Goal: Contribute content

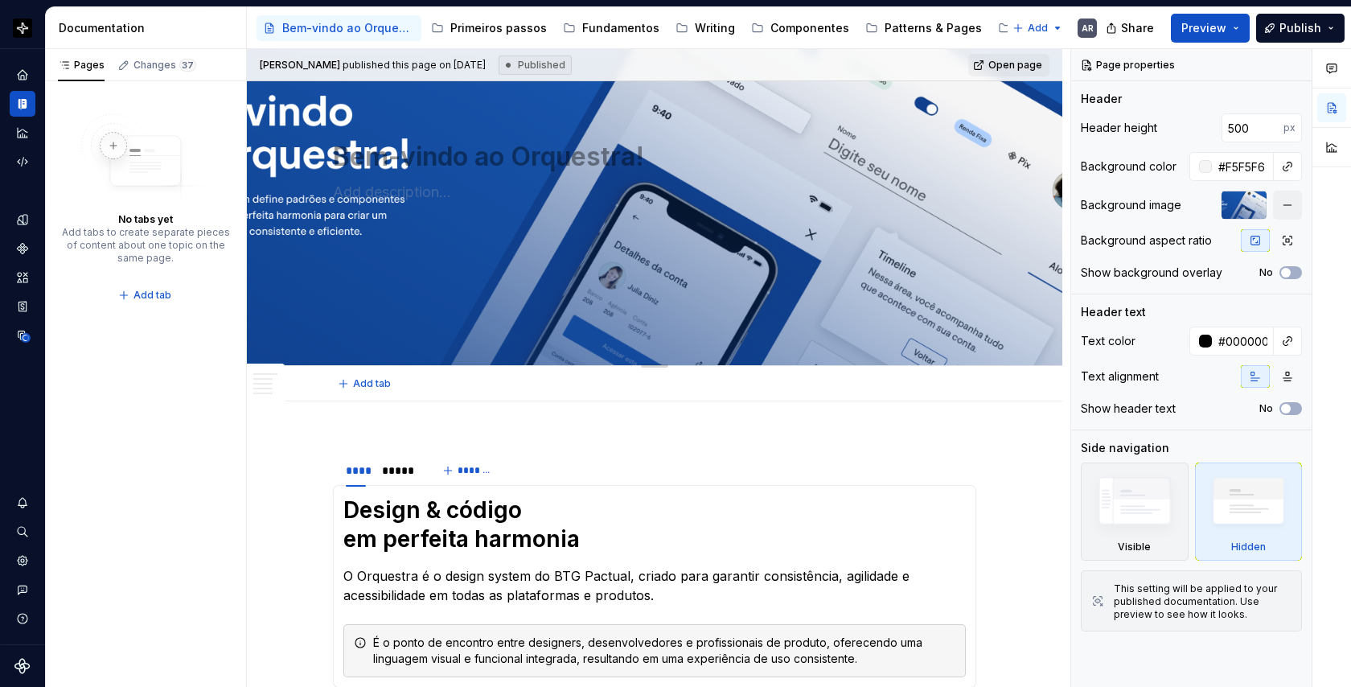
scroll to position [149, 0]
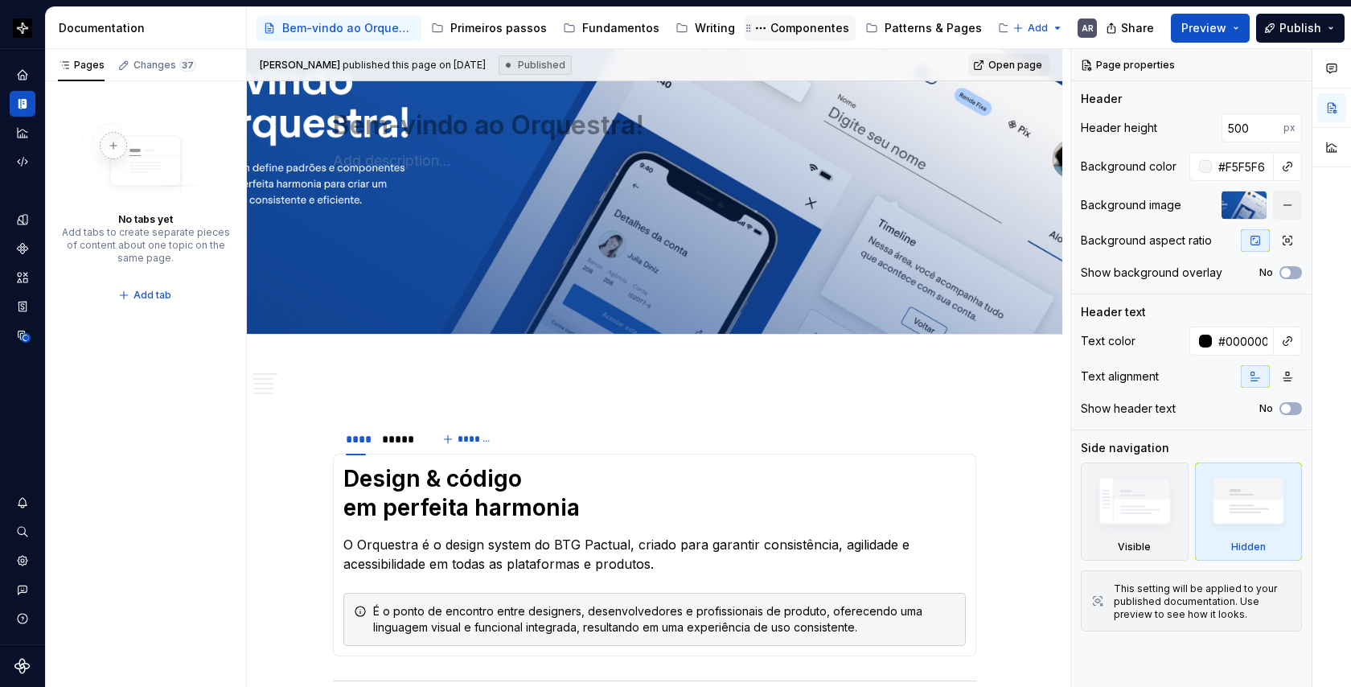
click at [805, 23] on div "Componentes" at bounding box center [809, 28] width 79 height 16
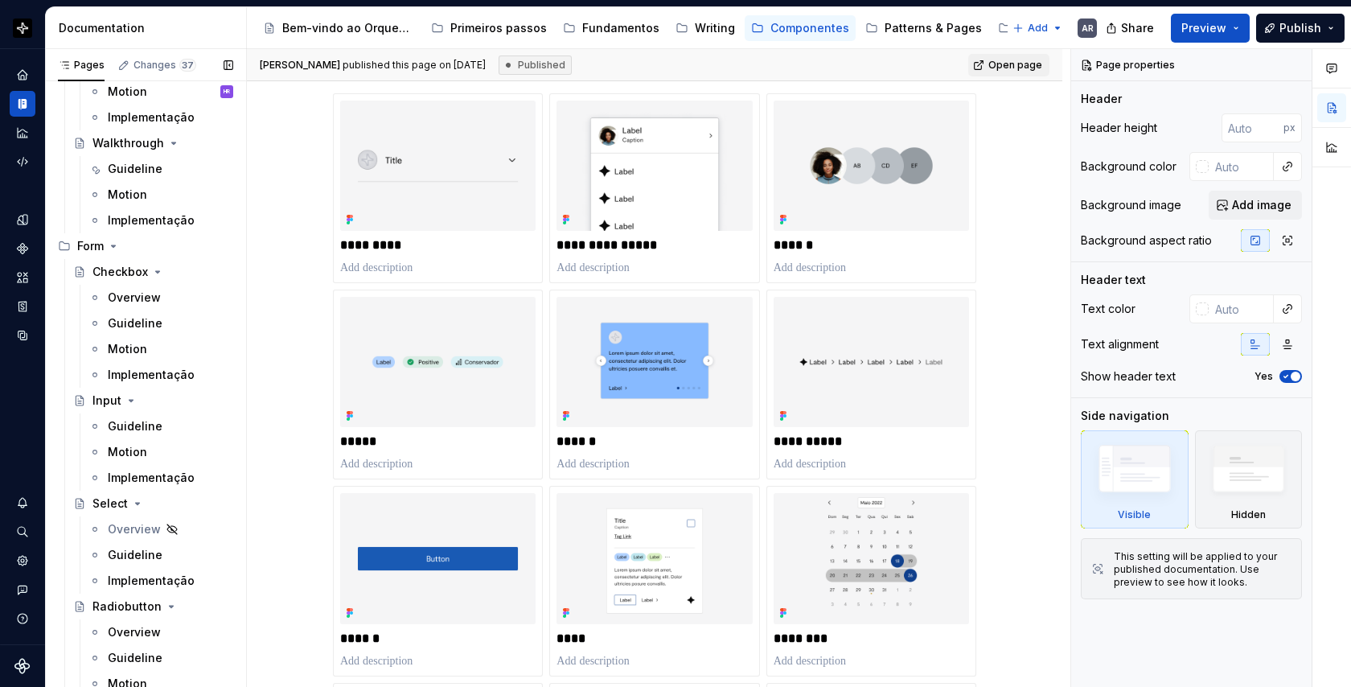
scroll to position [4468, 0]
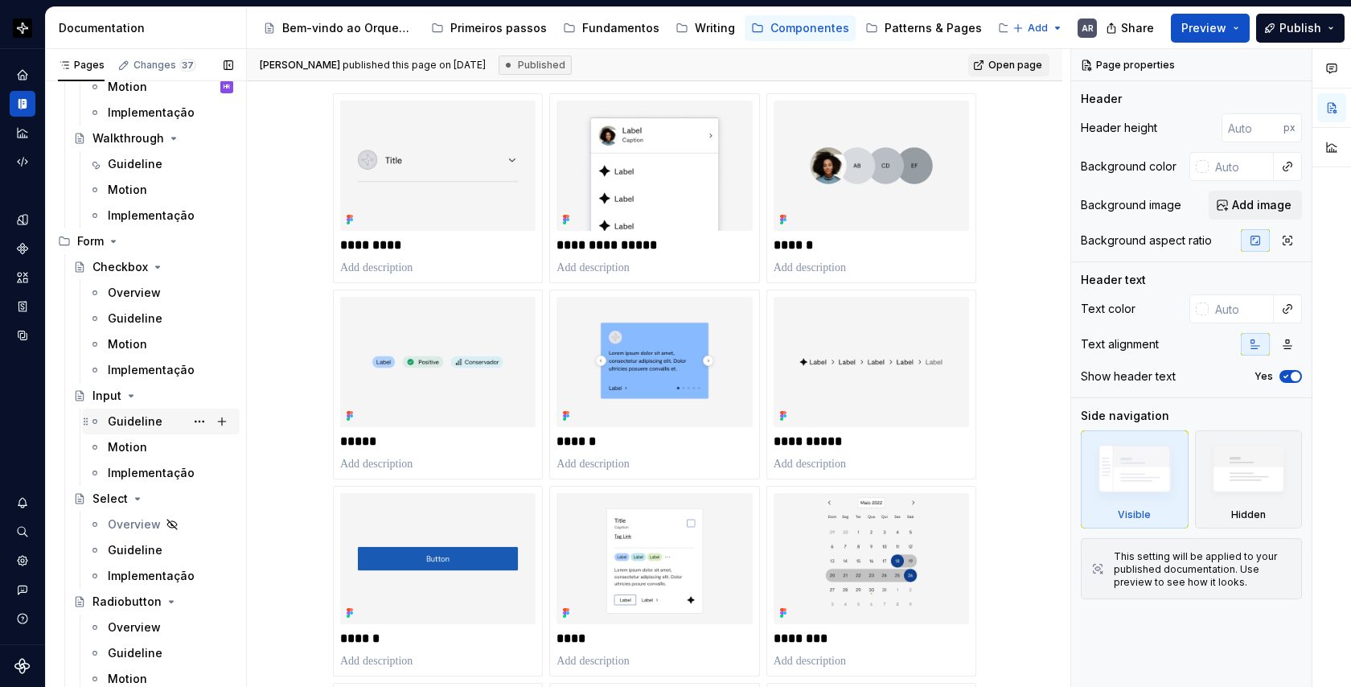
click at [129, 420] on div "Guideline" at bounding box center [135, 421] width 55 height 16
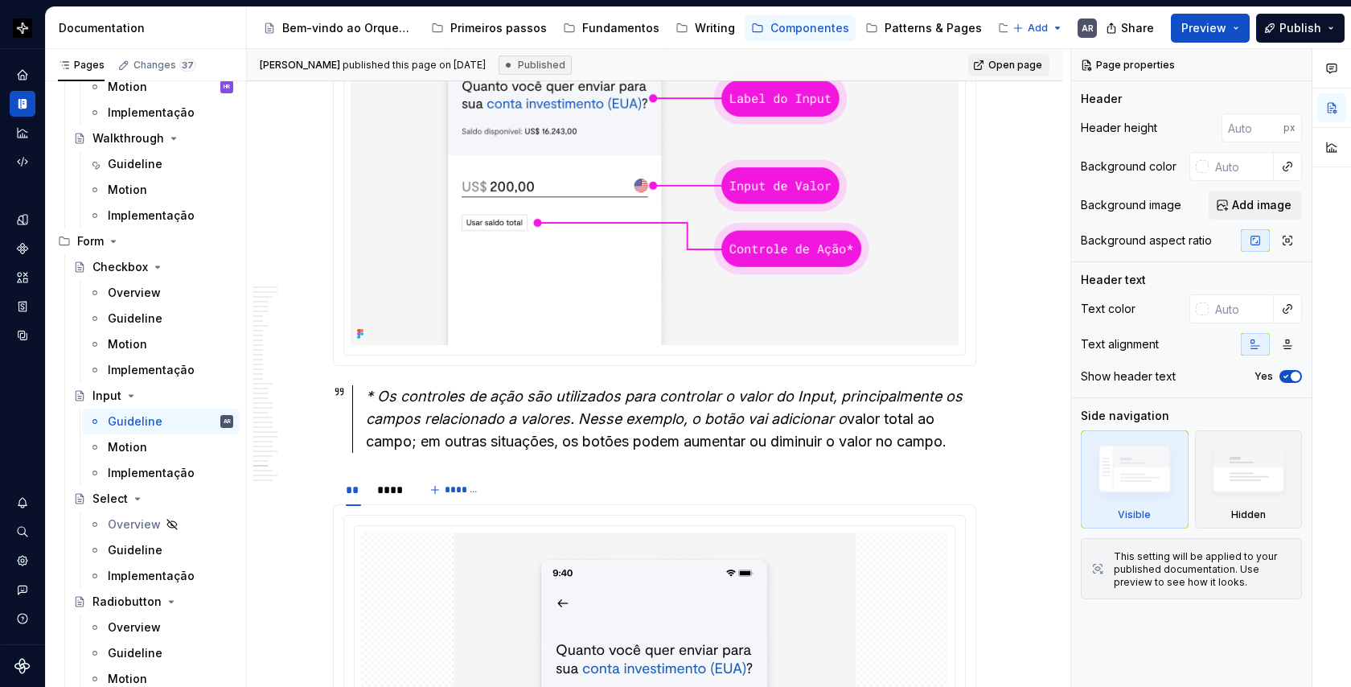
scroll to position [18914, 0]
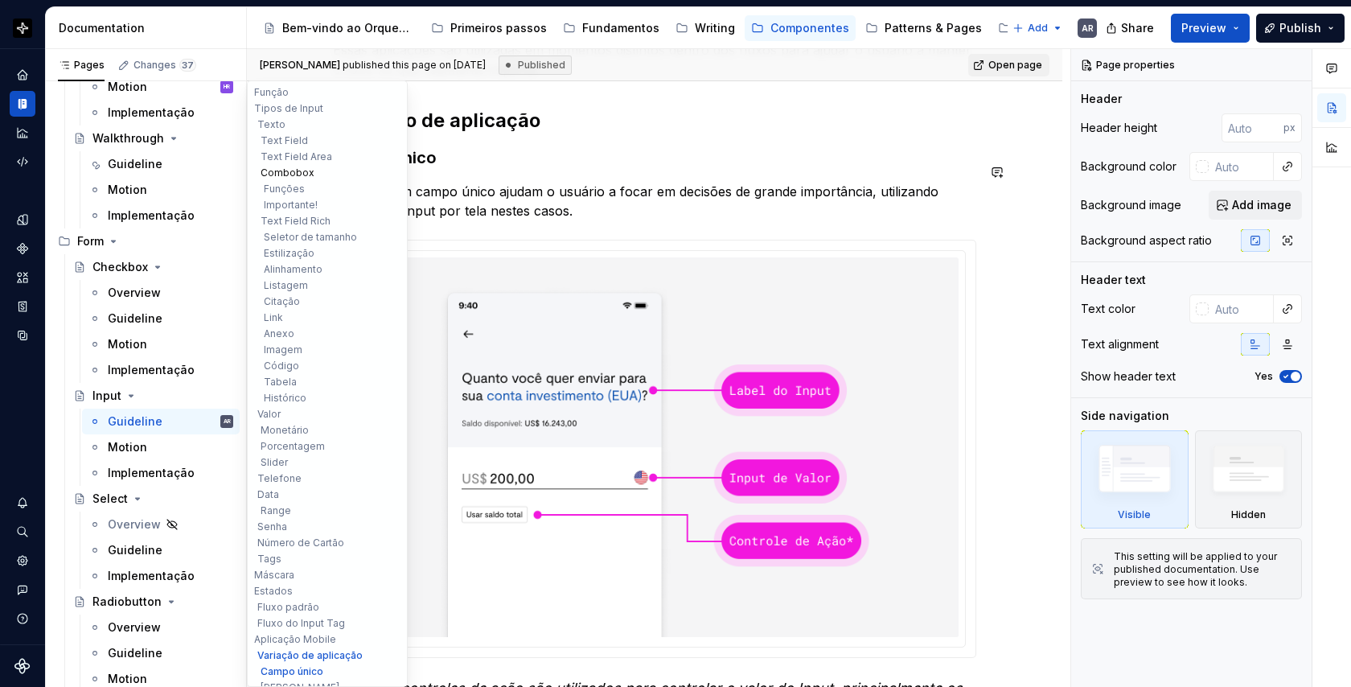
click at [306, 173] on button "Combobox" at bounding box center [327, 173] width 153 height 16
type textarea "*"
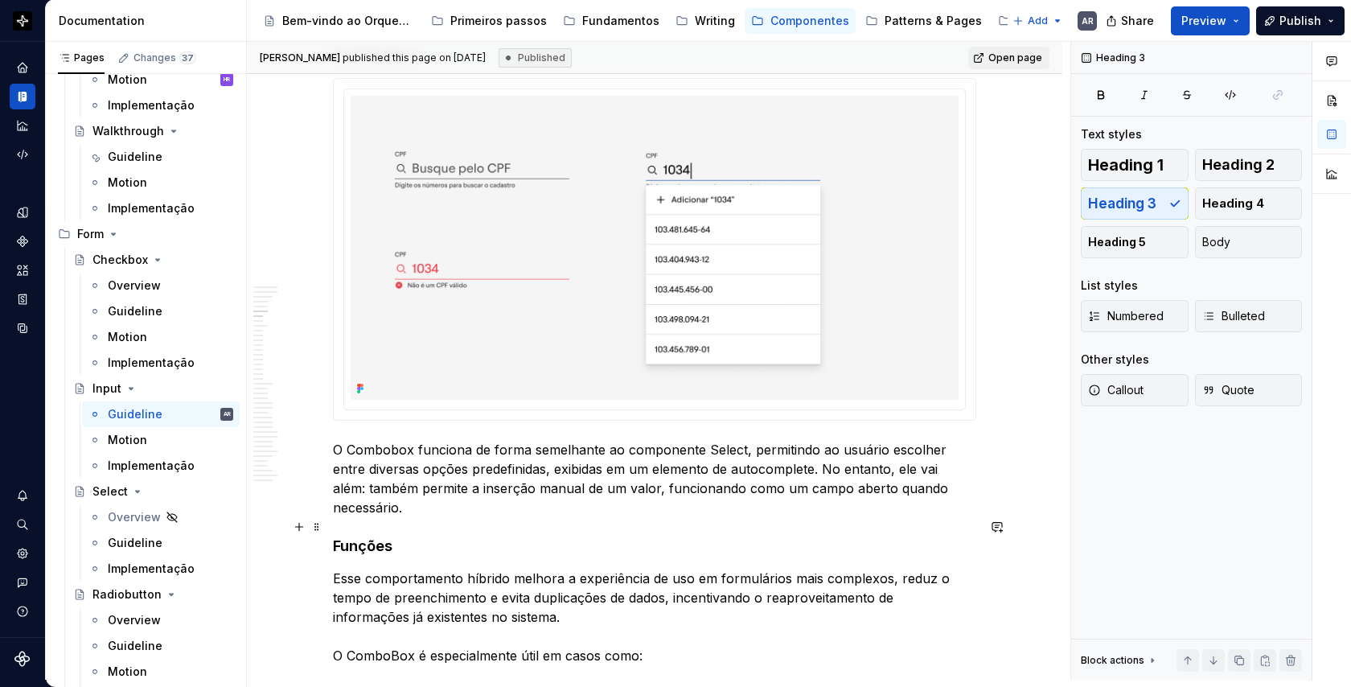
scroll to position [3045, 0]
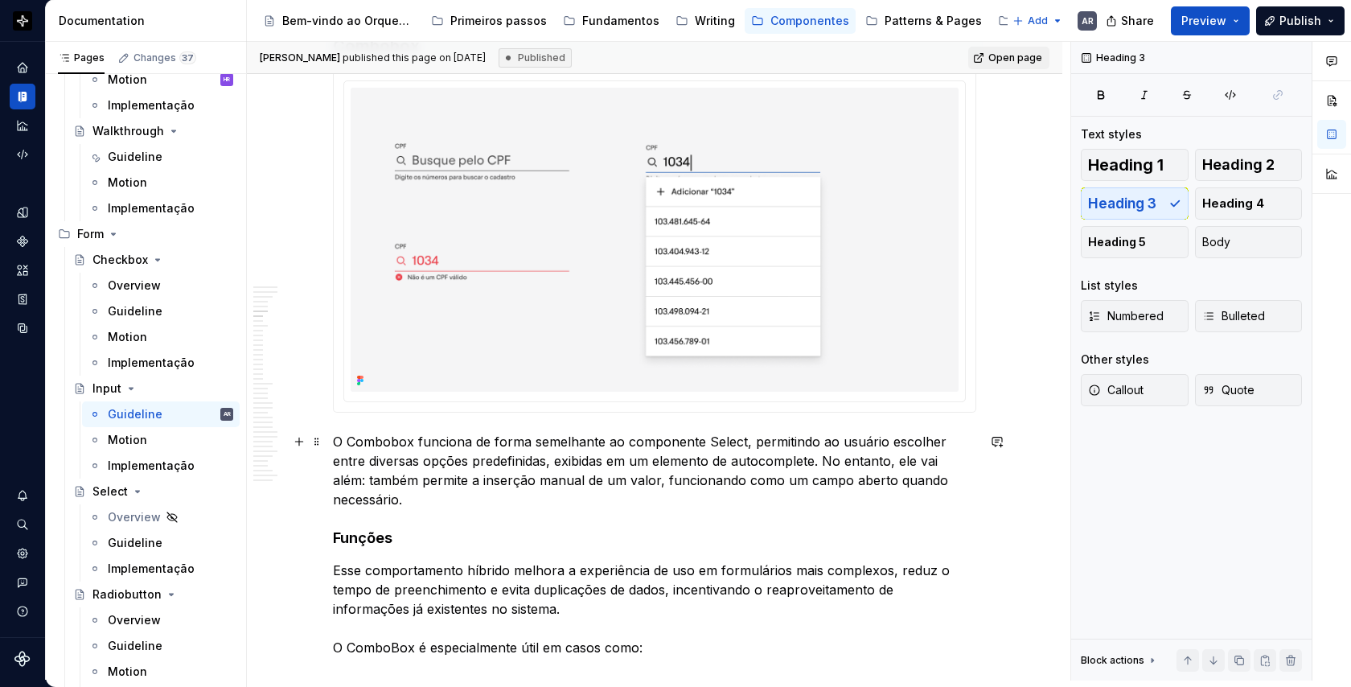
click at [629, 480] on p "O Combobox funciona de forma semelhante ao componente Select, permitindo ao usu…" at bounding box center [654, 470] width 643 height 77
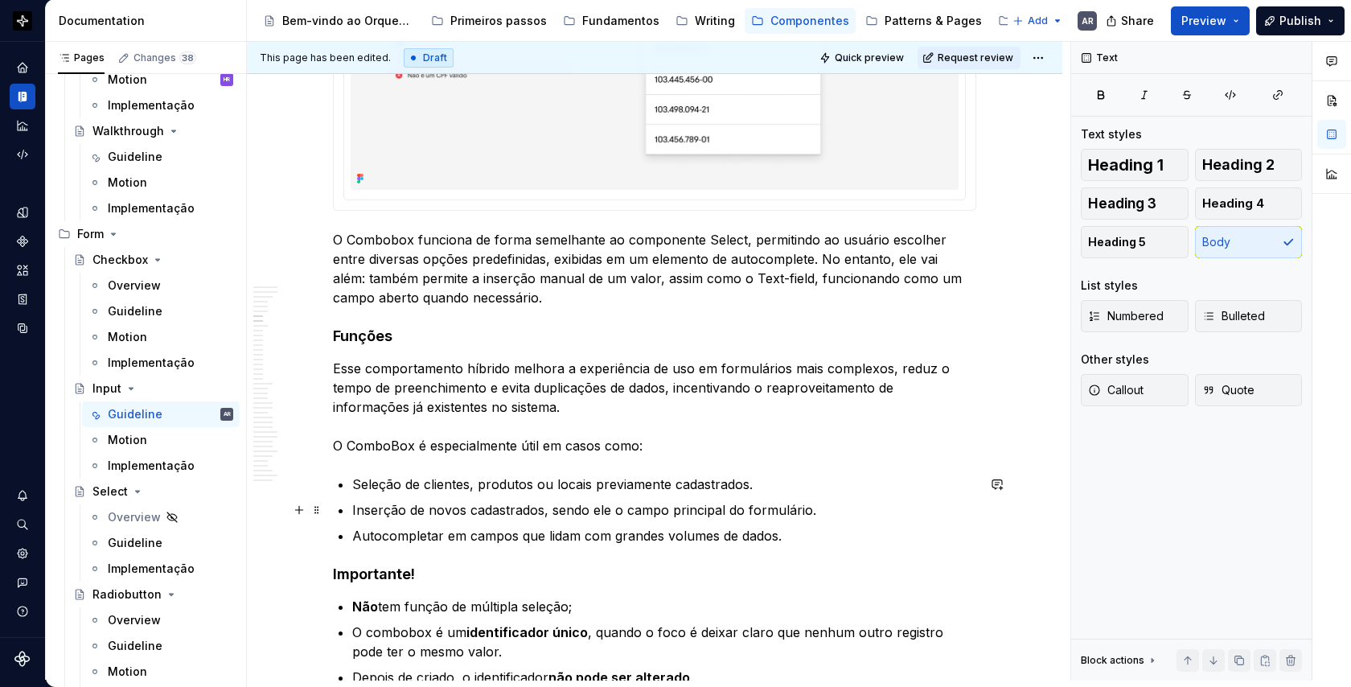
scroll to position [3263, 0]
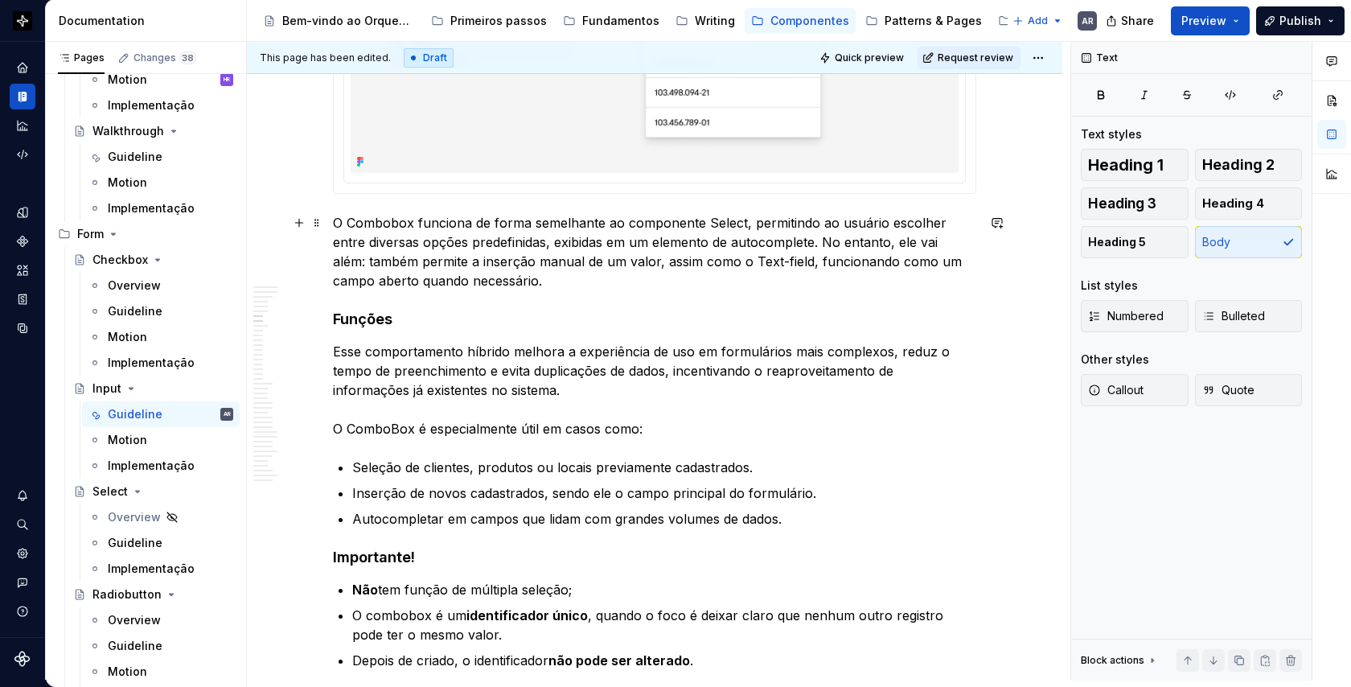
click at [745, 224] on p "O Combobox funciona de forma semelhante ao componente Select, permitindo ao usu…" at bounding box center [654, 251] width 643 height 77
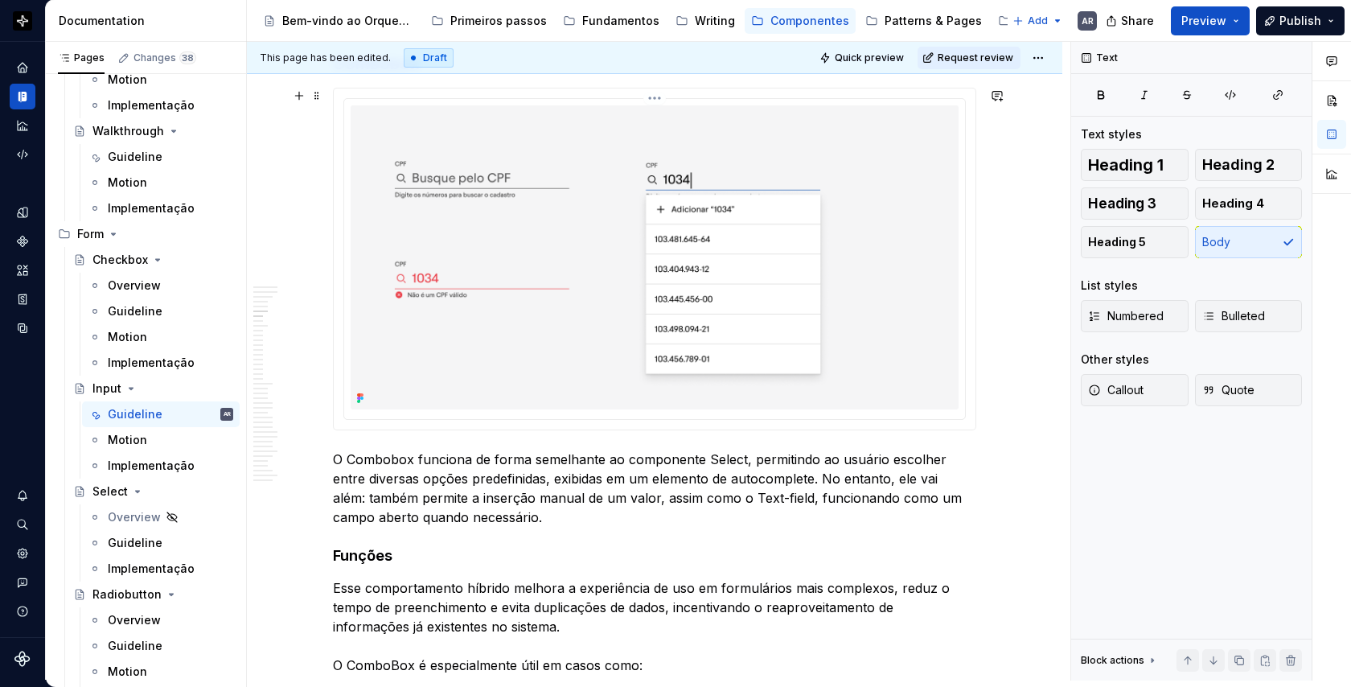
scroll to position [3025, 0]
click at [728, 461] on p "O Combobox funciona de forma semelhante ao componente Select, permitindo ao usu…" at bounding box center [654, 490] width 643 height 77
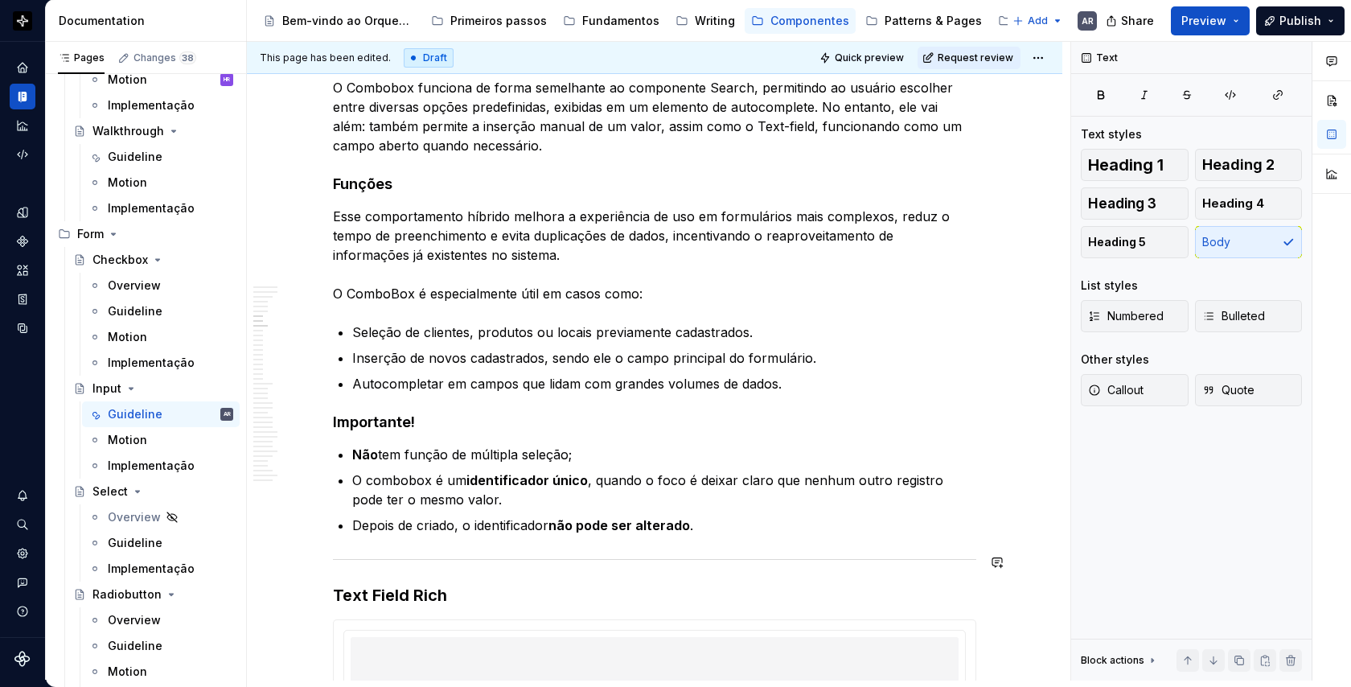
scroll to position [3367, 0]
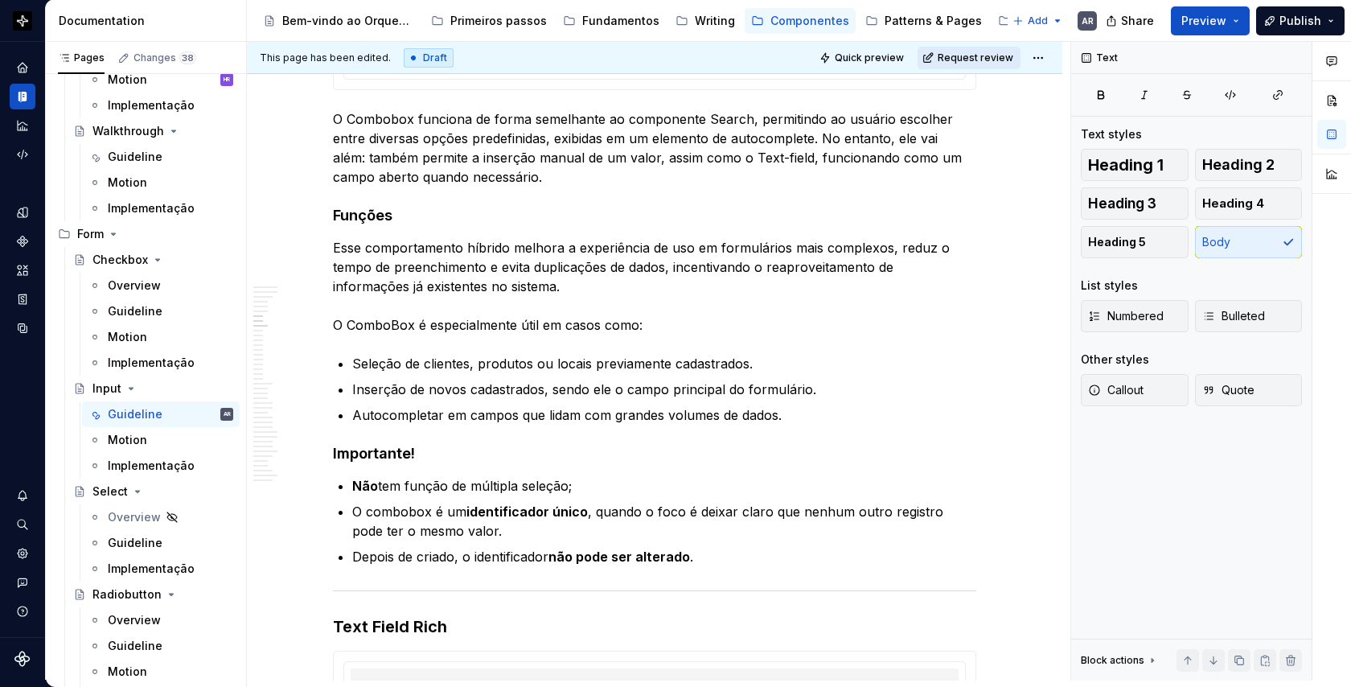
click at [982, 52] on span "Request review" at bounding box center [975, 57] width 76 height 13
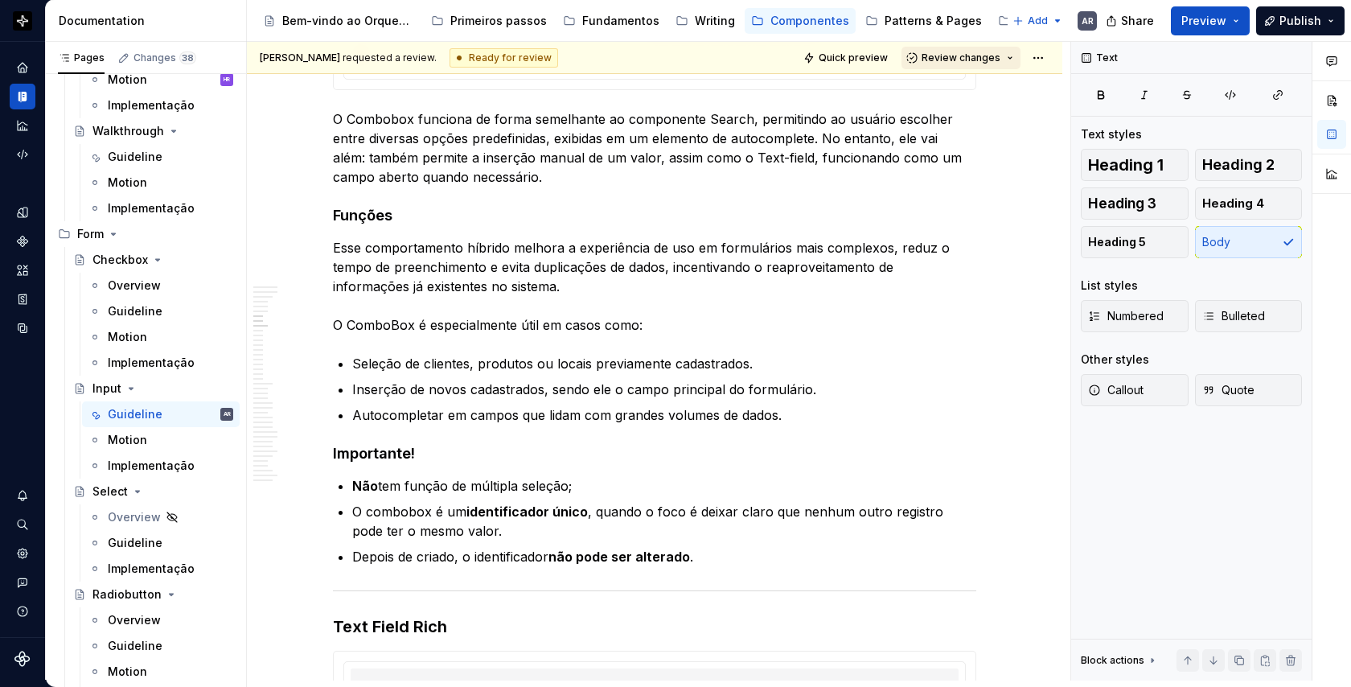
click at [970, 59] on span "Review changes" at bounding box center [960, 57] width 79 height 13
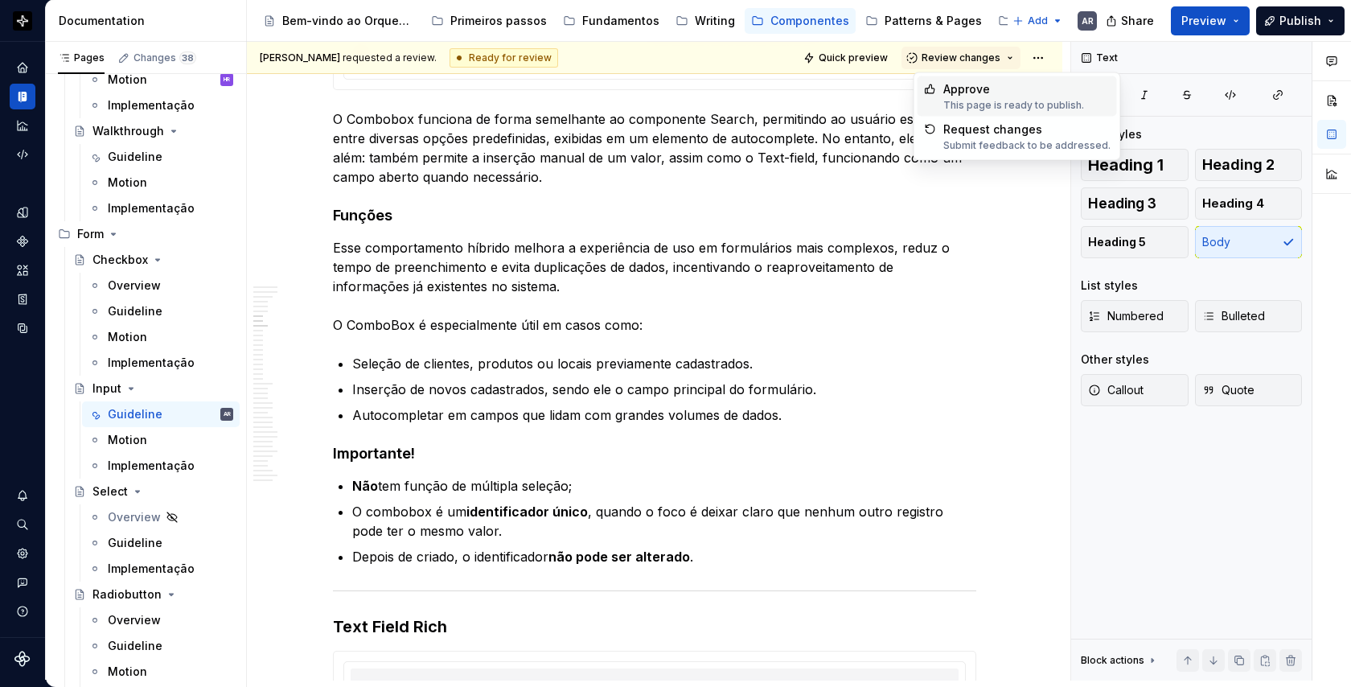
click at [983, 92] on div "Approve" at bounding box center [1013, 89] width 141 height 16
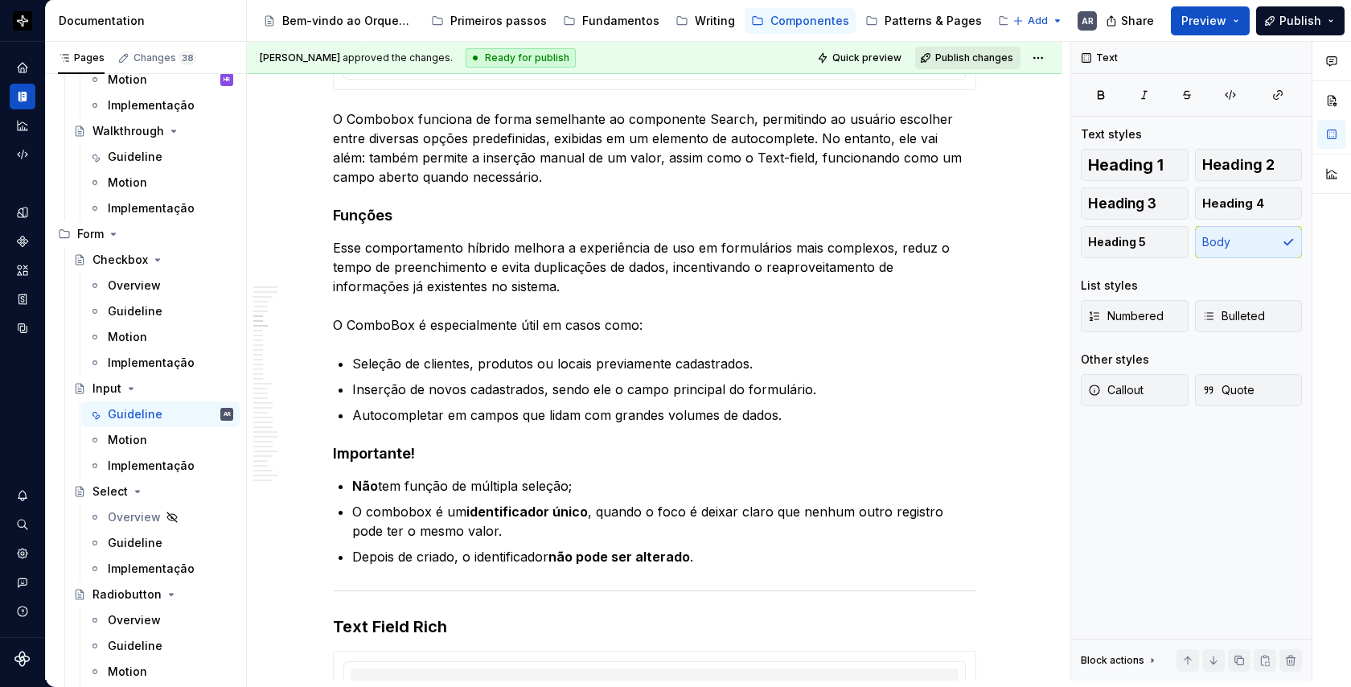
click at [987, 56] on span "Publish changes" at bounding box center [974, 57] width 78 height 13
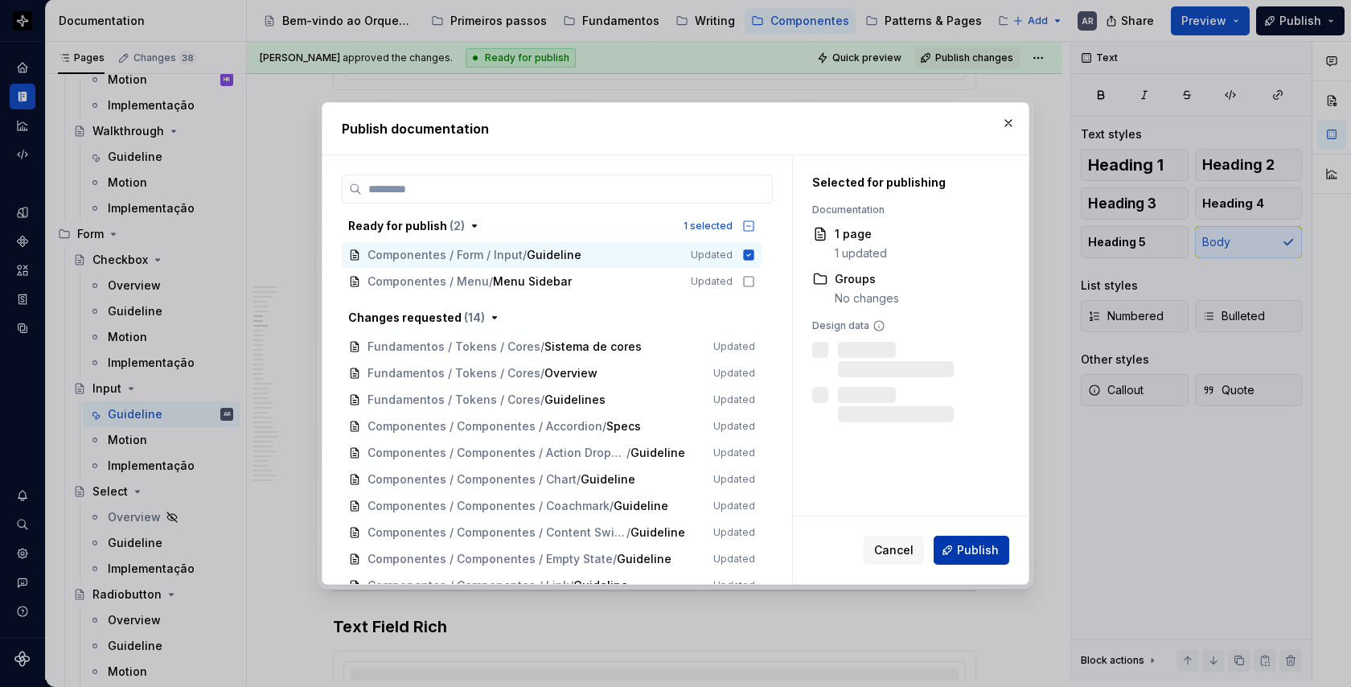
click at [964, 549] on span "Publish" at bounding box center [978, 550] width 42 height 16
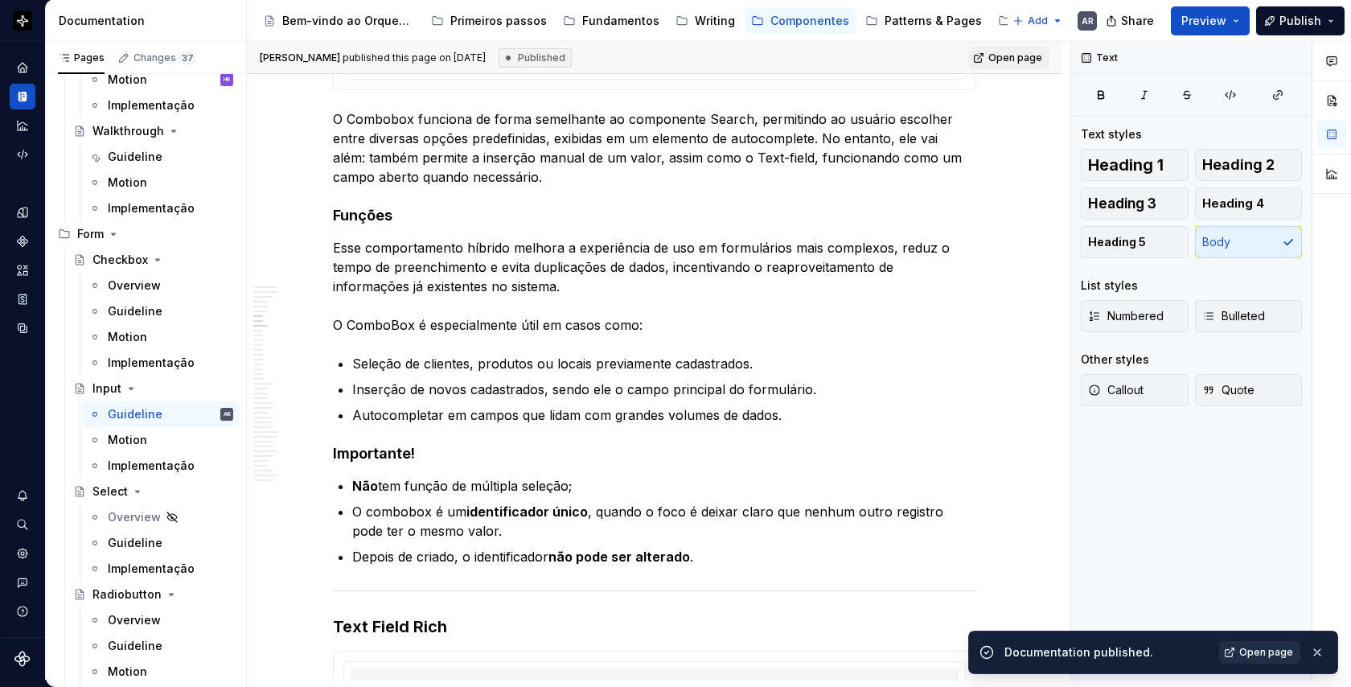
click at [1266, 654] on span "Open page" at bounding box center [1266, 652] width 54 height 13
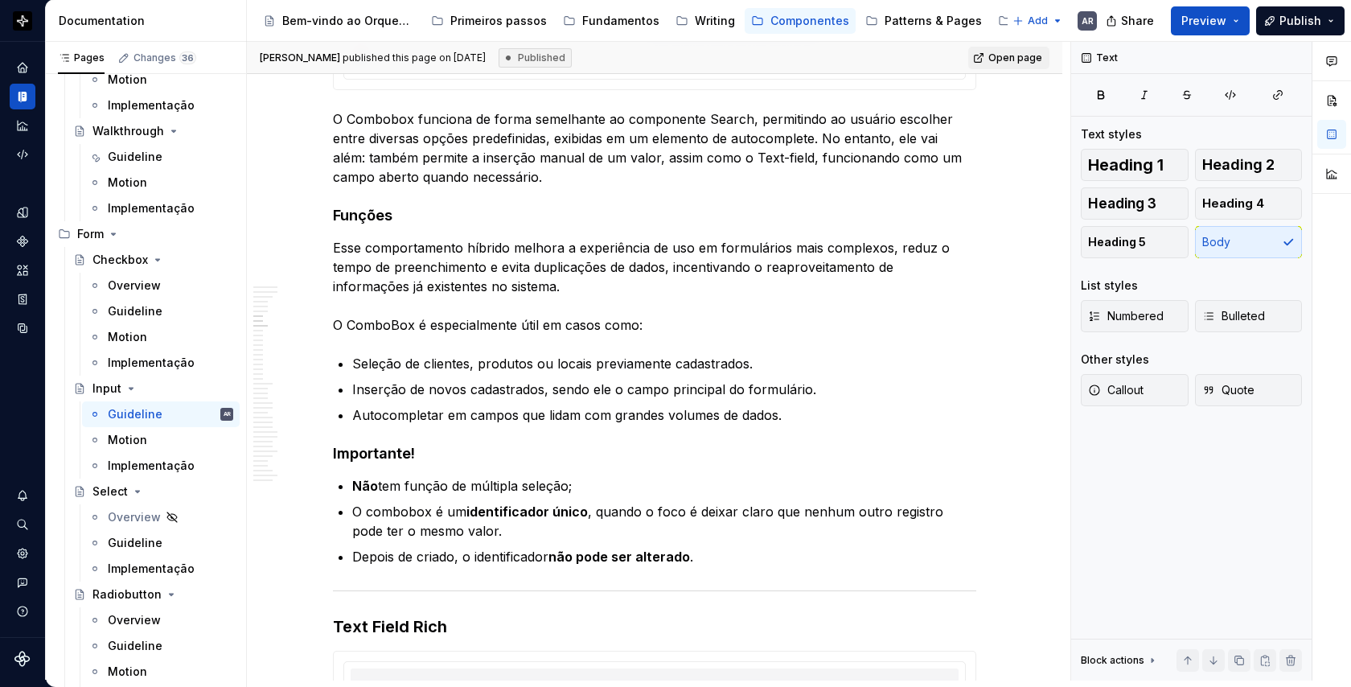
type textarea "*"
